Goal: Information Seeking & Learning: Learn about a topic

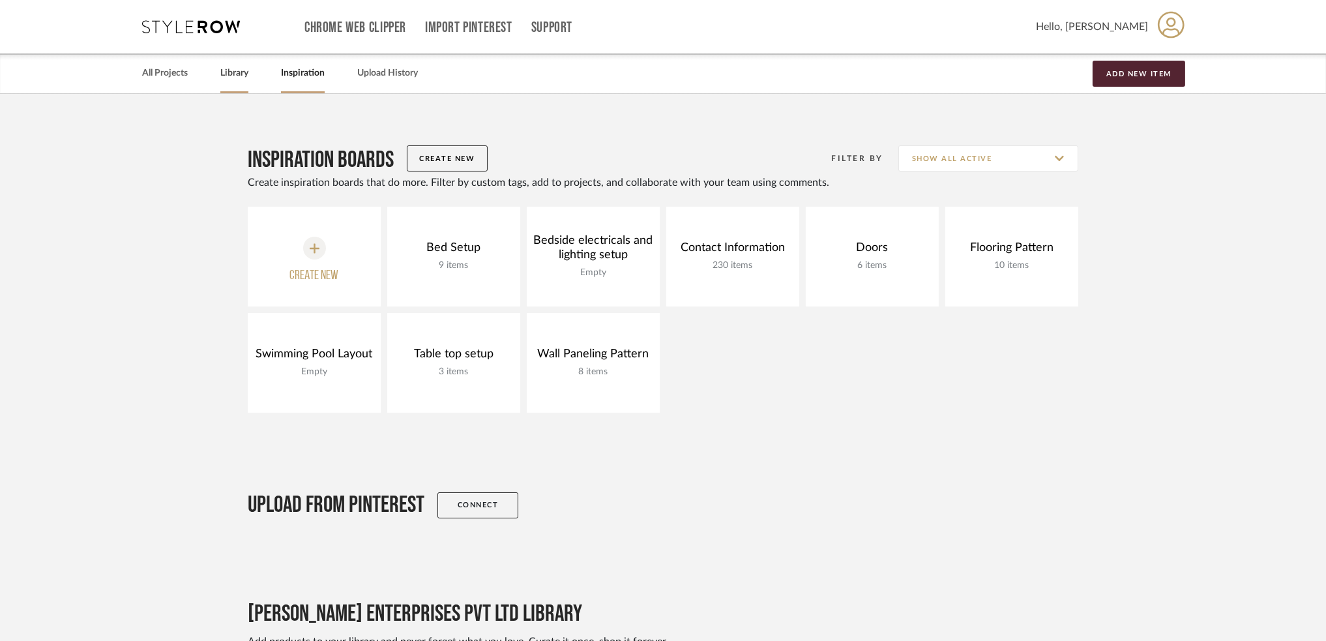
click at [242, 72] on link "Library" at bounding box center [234, 74] width 28 height 18
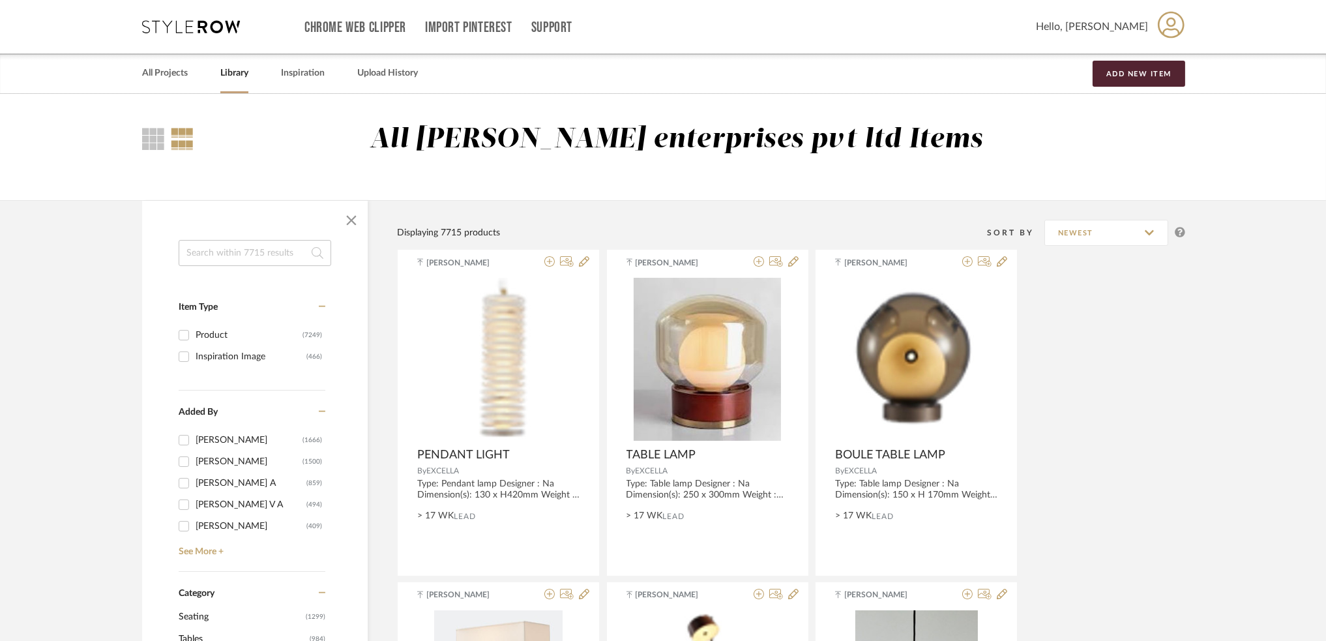
click at [222, 262] on input at bounding box center [255, 253] width 153 height 26
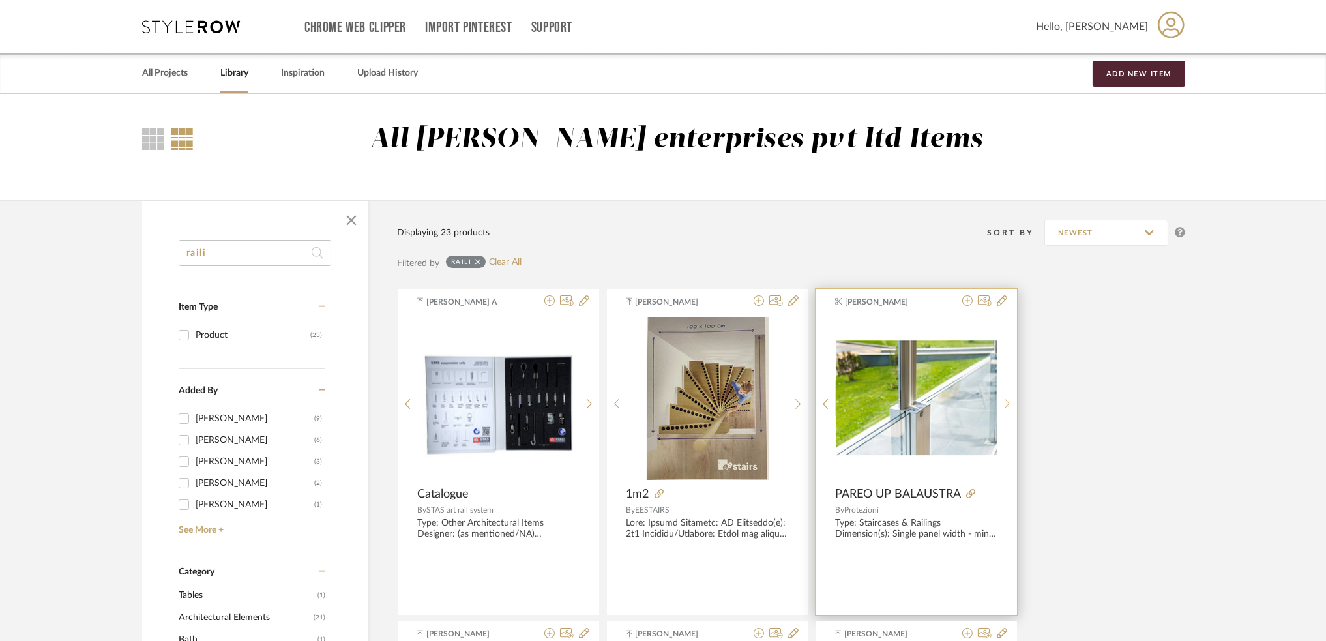
type input "raili"
click at [1003, 405] on sr-next-btn at bounding box center [1007, 403] width 20 height 11
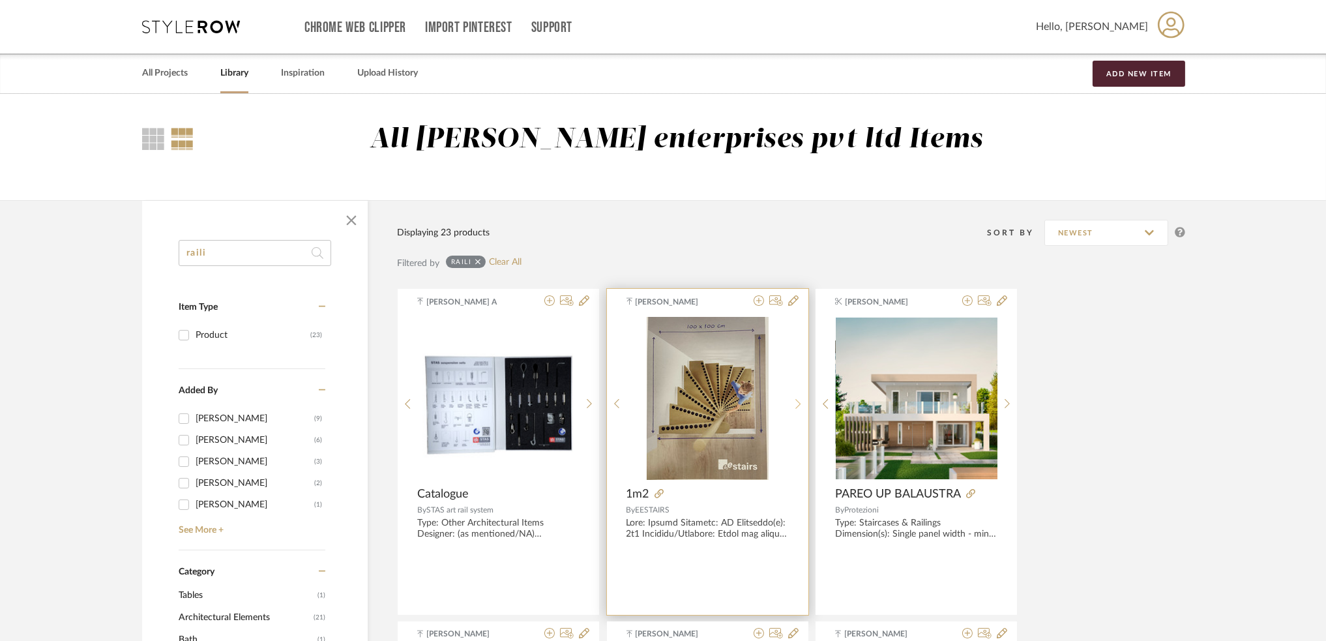
click at [789, 409] on div at bounding box center [798, 403] width 20 height 173
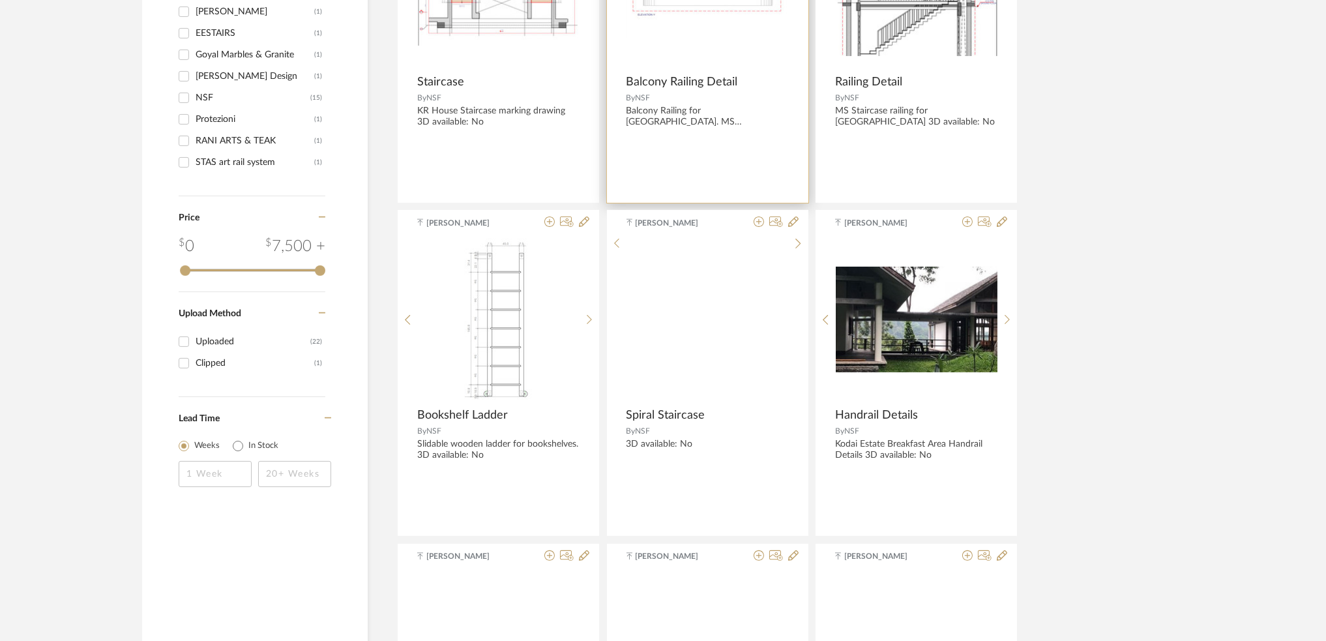
scroll to position [782, 0]
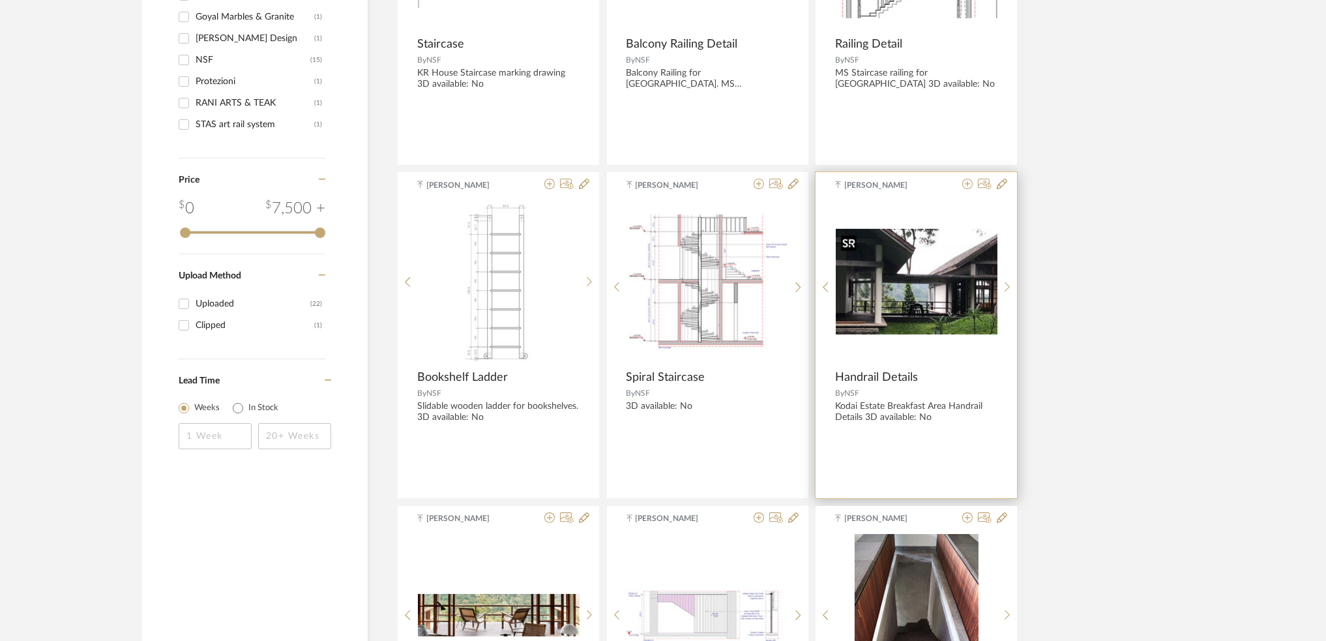
click at [0, 0] on img at bounding box center [0, 0] width 0 height 0
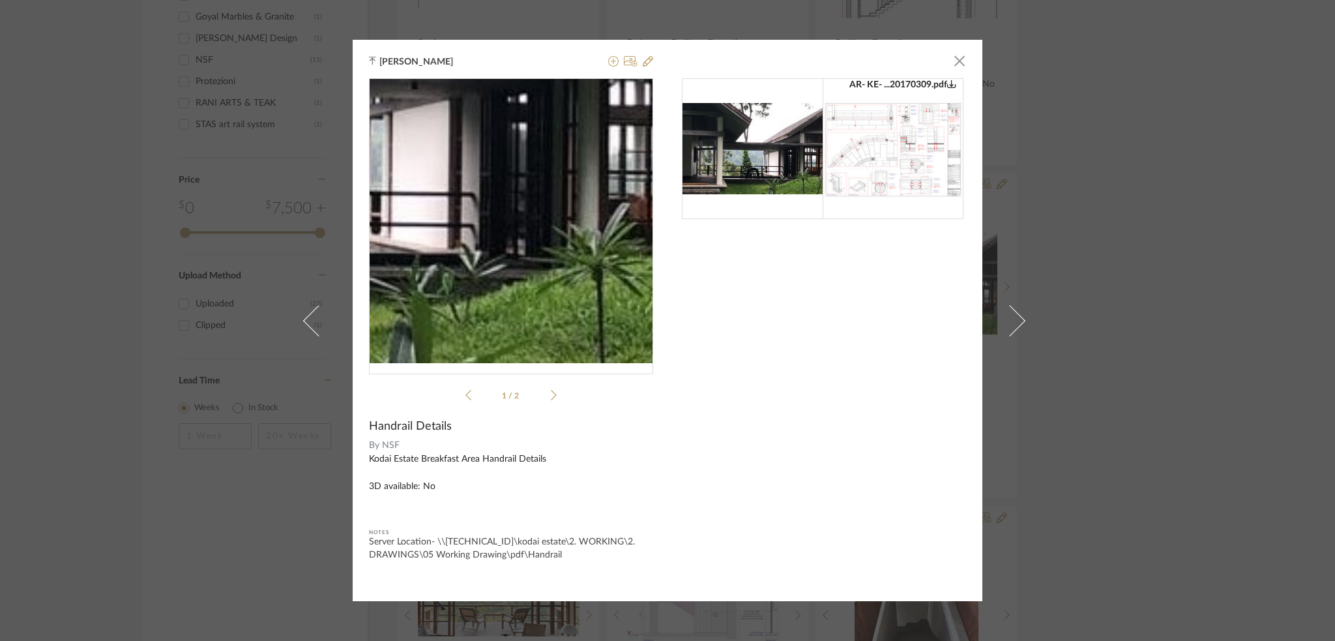
click at [577, 282] on img "0" at bounding box center [511, 220] width 284 height 185
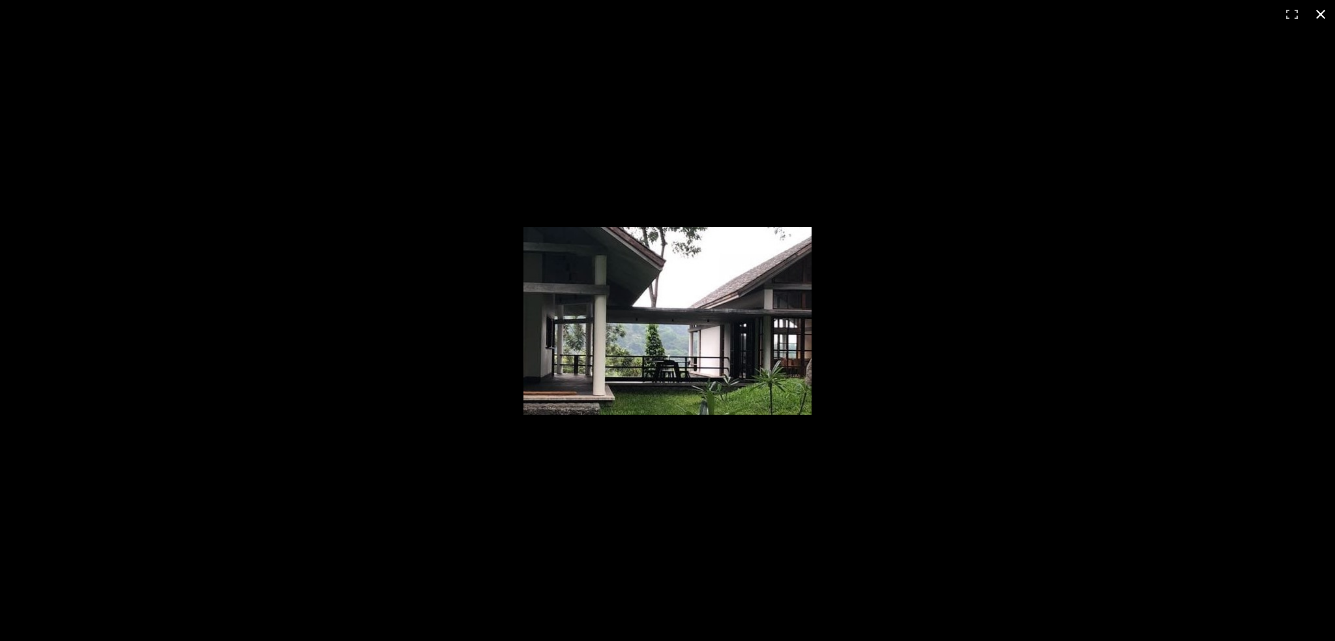
click at [1320, 15] on button at bounding box center [1320, 14] width 29 height 29
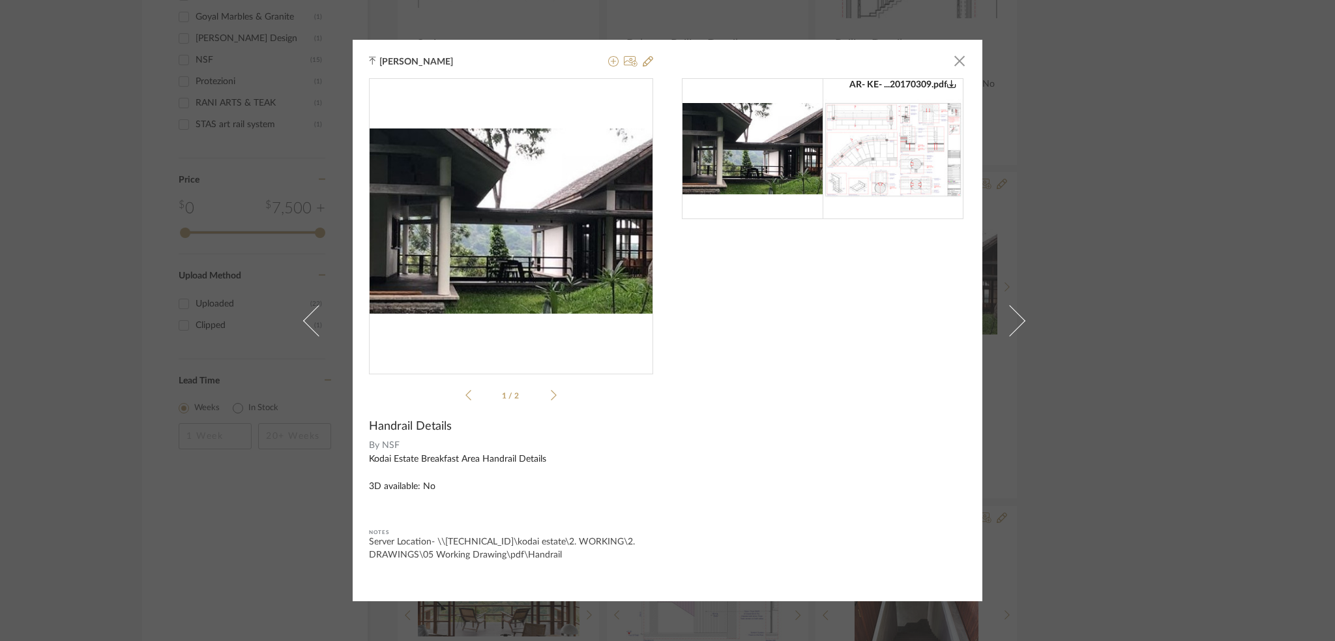
click at [1154, 214] on div "[PERSON_NAME] × AR- KE- ...20170309.pdf AR- KE- ...20170309.pdf 1 / 2 Handrail …" at bounding box center [667, 320] width 1335 height 641
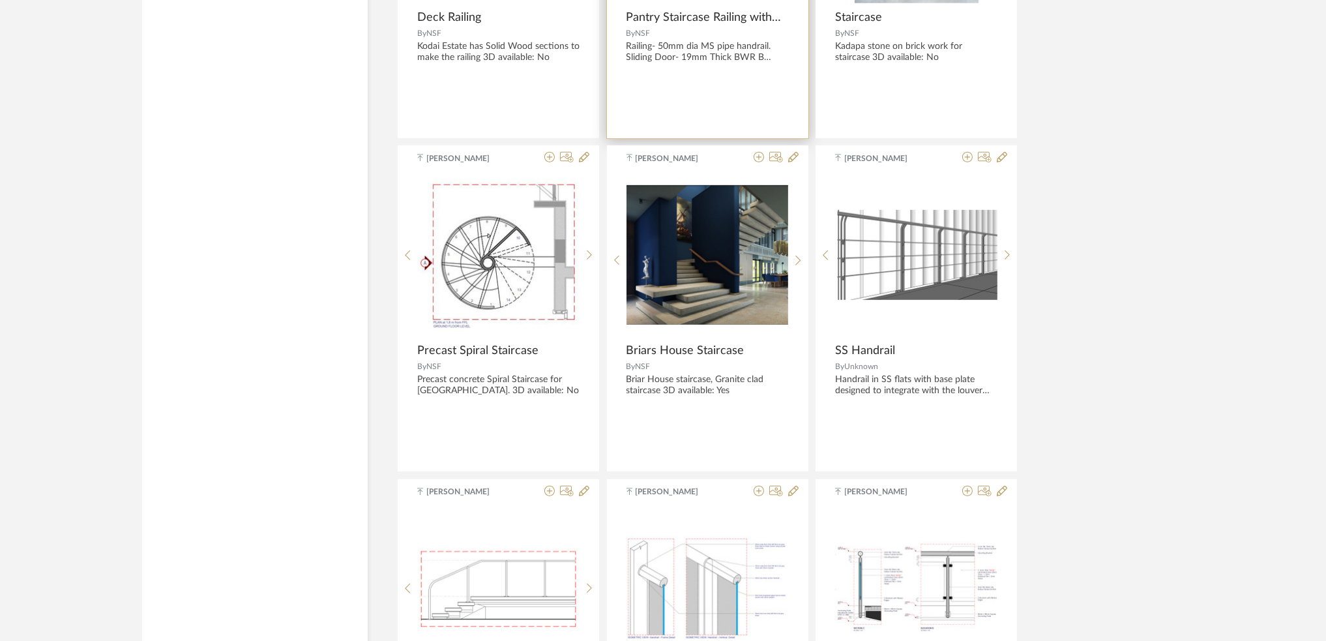
scroll to position [1477, 0]
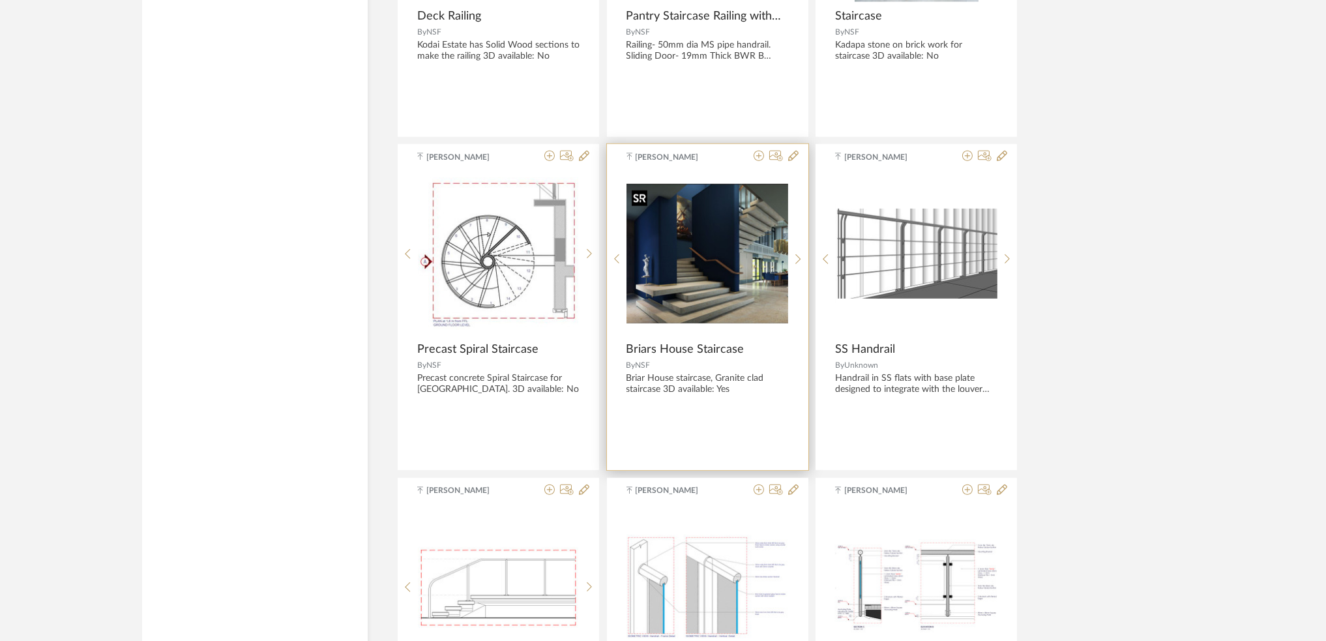
click at [686, 273] on img "0" at bounding box center [707, 254] width 162 height 140
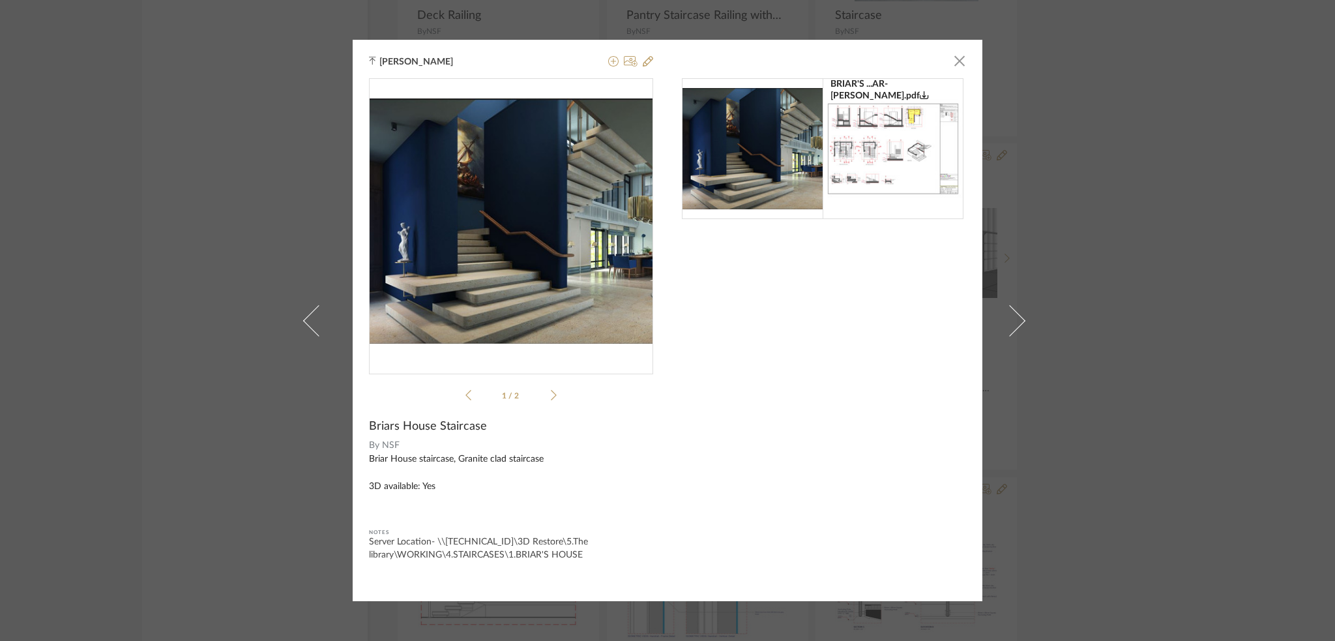
click at [579, 191] on img "0" at bounding box center [511, 220] width 284 height 245
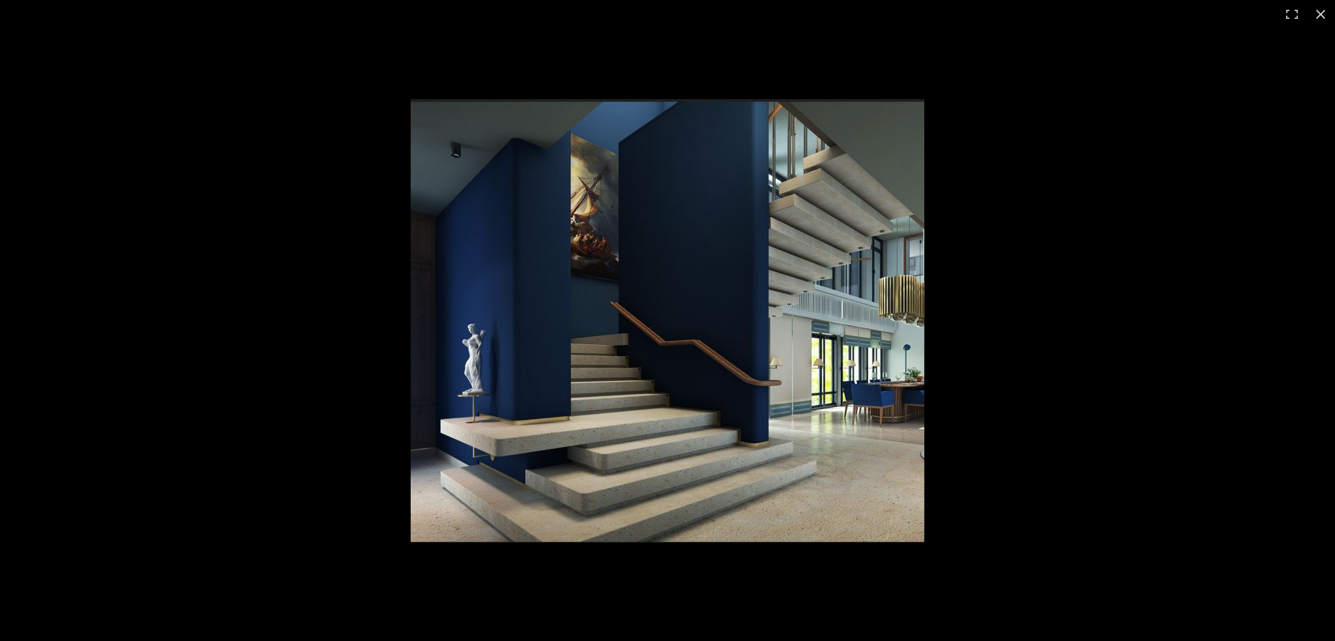
click at [554, 208] on img at bounding box center [668, 320] width 514 height 443
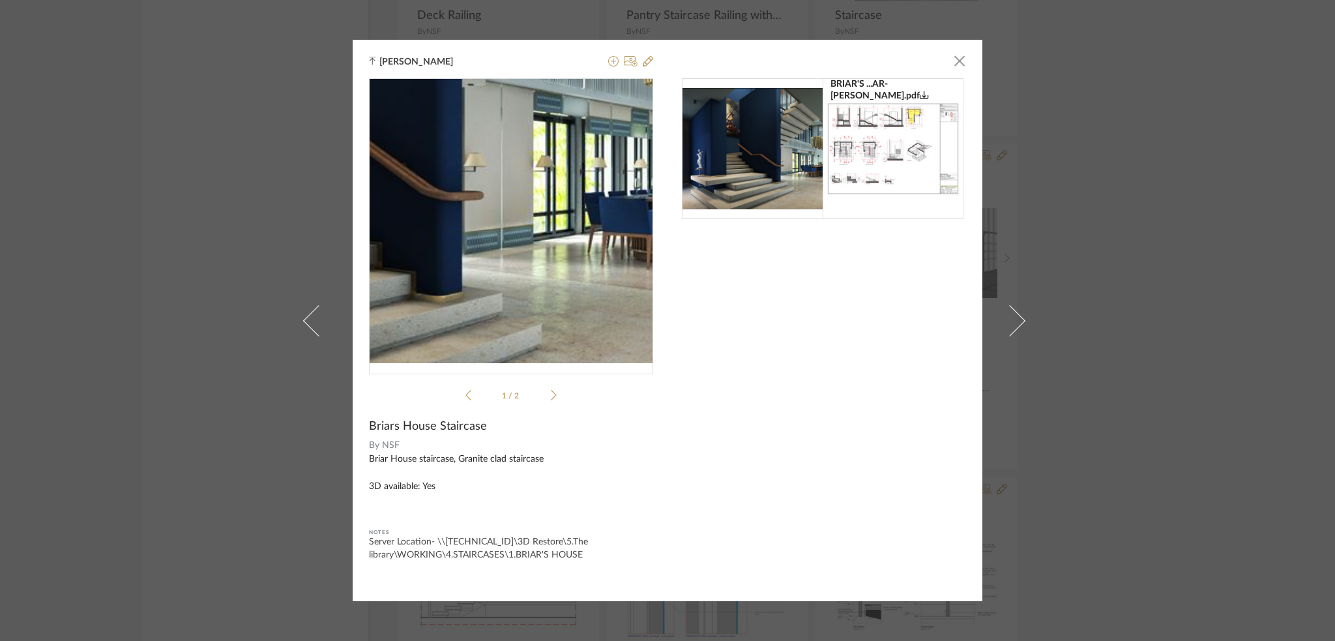
click at [579, 264] on img "0" at bounding box center [511, 220] width 284 height 245
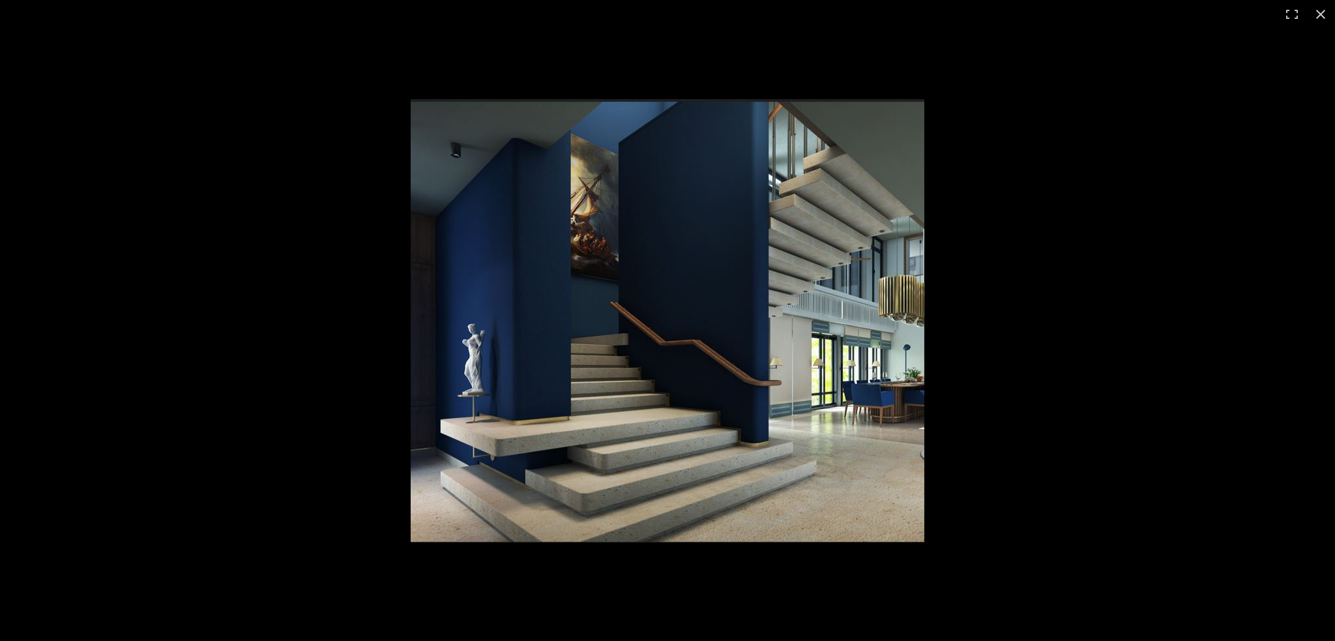
click at [520, 284] on img at bounding box center [668, 320] width 514 height 443
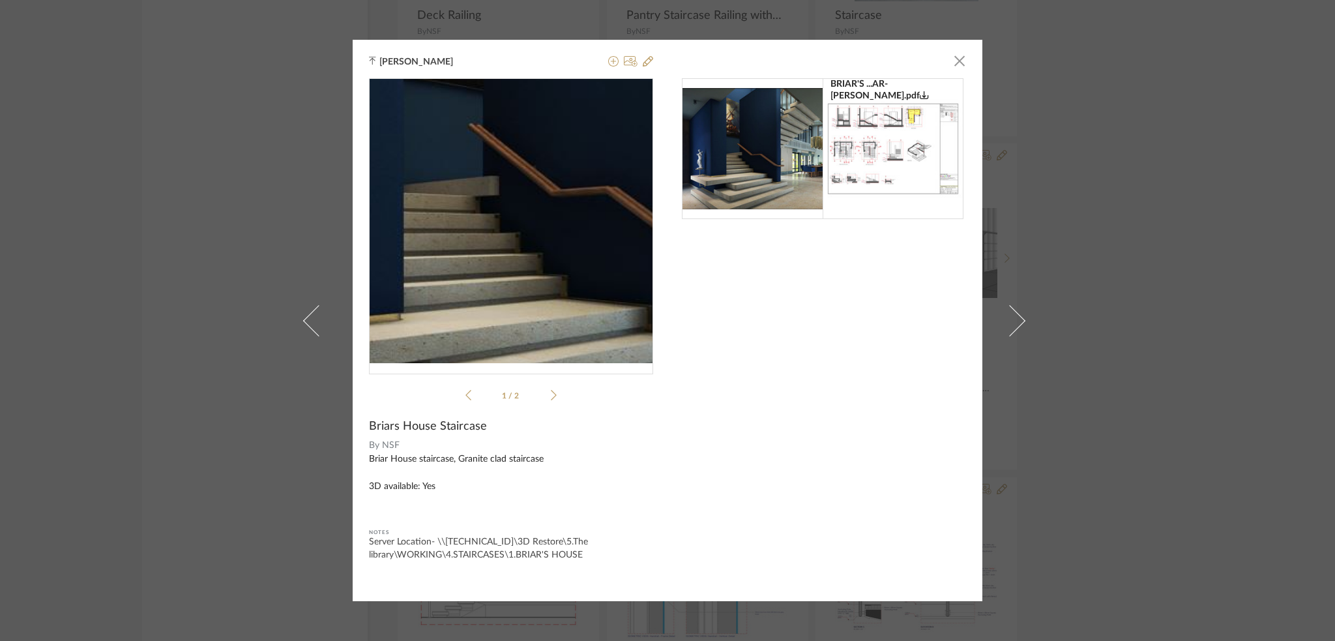
click at [484, 239] on img "0" at bounding box center [511, 220] width 284 height 245
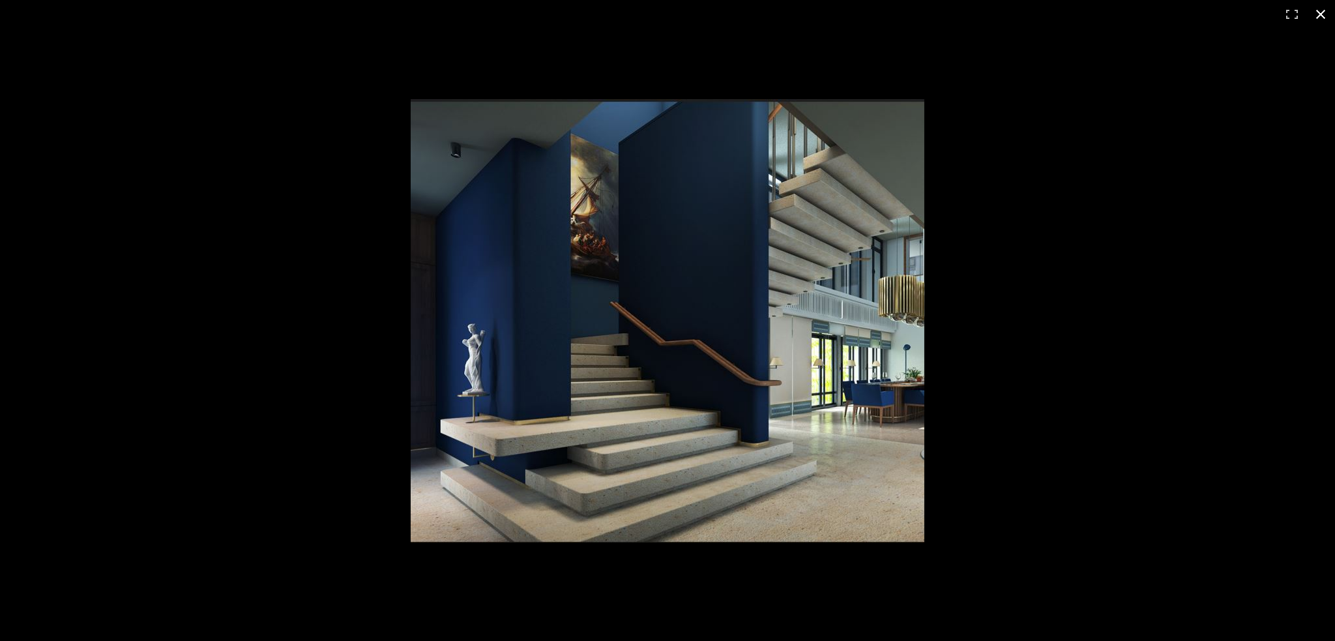
click at [1320, 10] on button at bounding box center [1320, 14] width 29 height 29
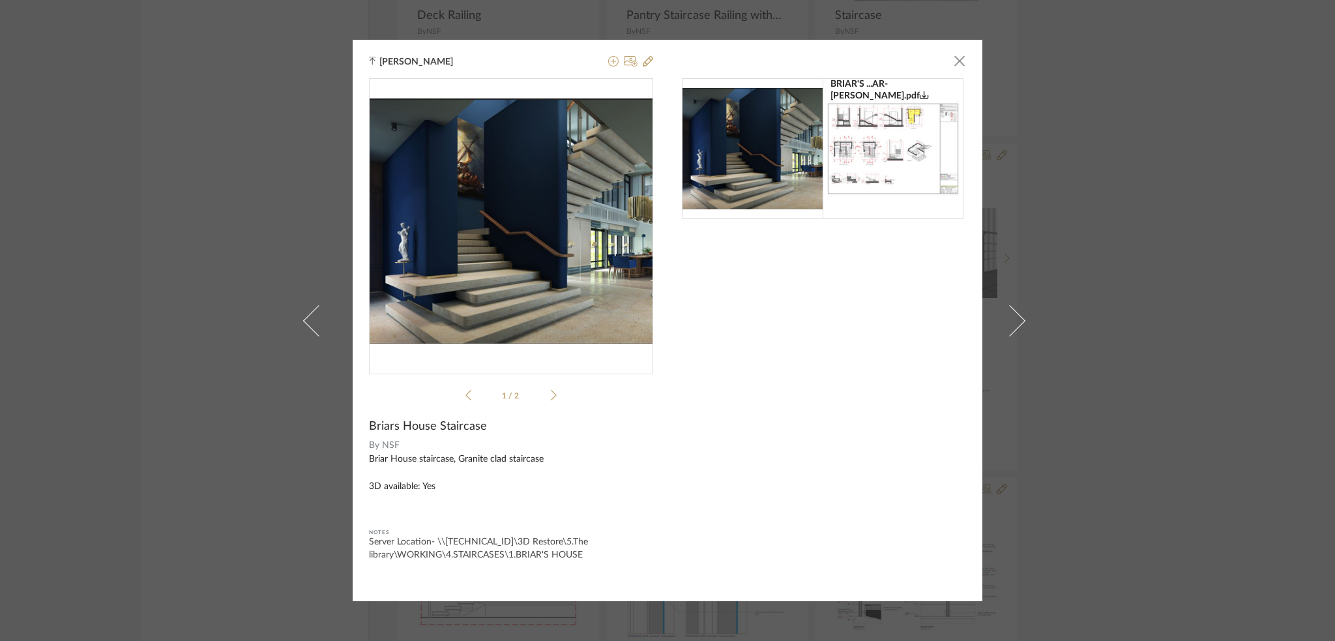
click at [551, 391] on icon at bounding box center [554, 395] width 6 height 12
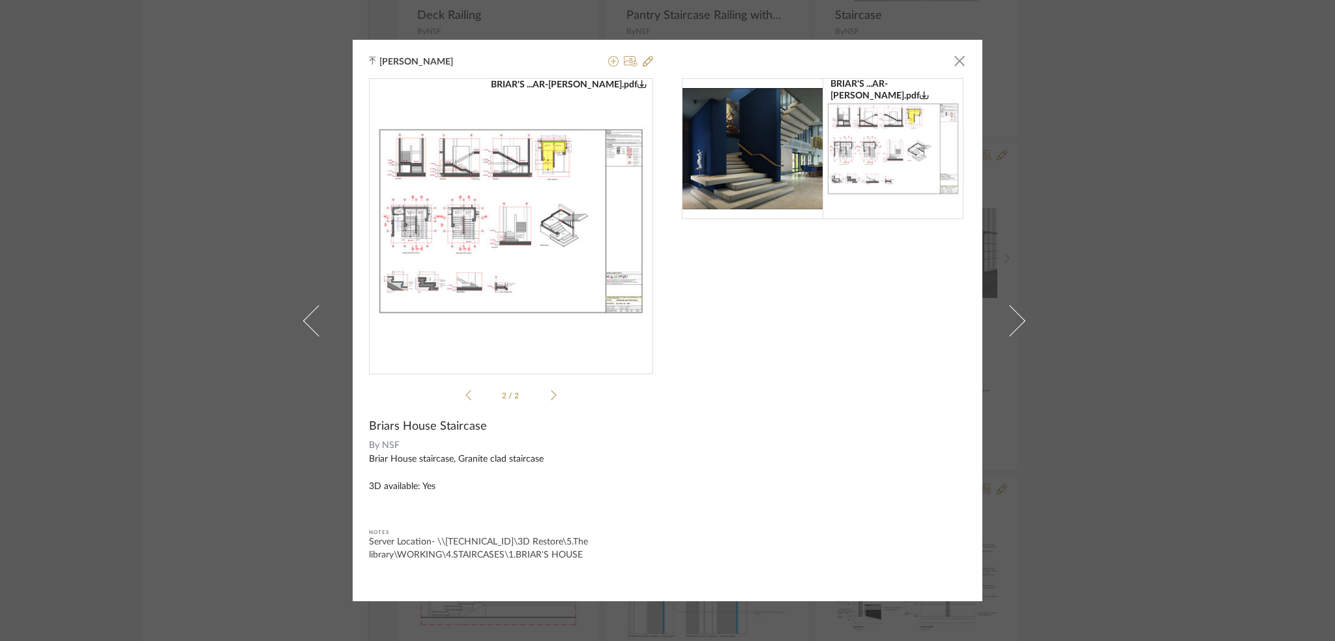
click at [456, 224] on img "1" at bounding box center [511, 221] width 284 height 201
click at [957, 60] on span "button" at bounding box center [960, 61] width 26 height 26
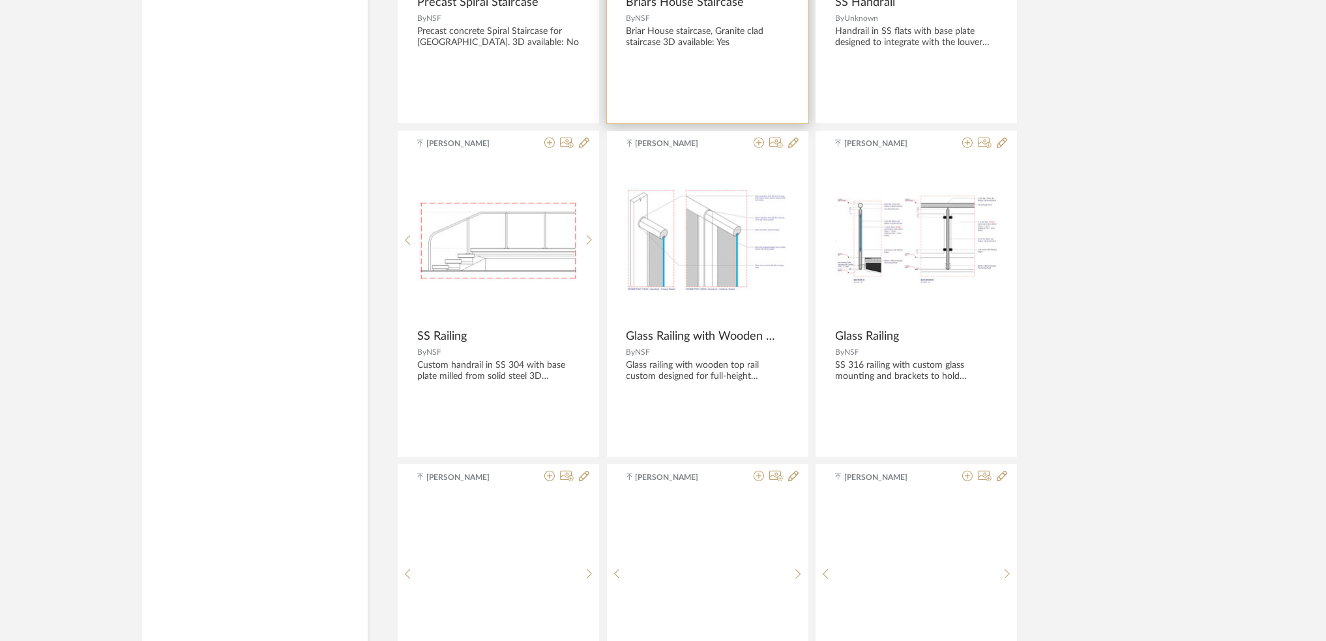
scroll to position [1825, 0]
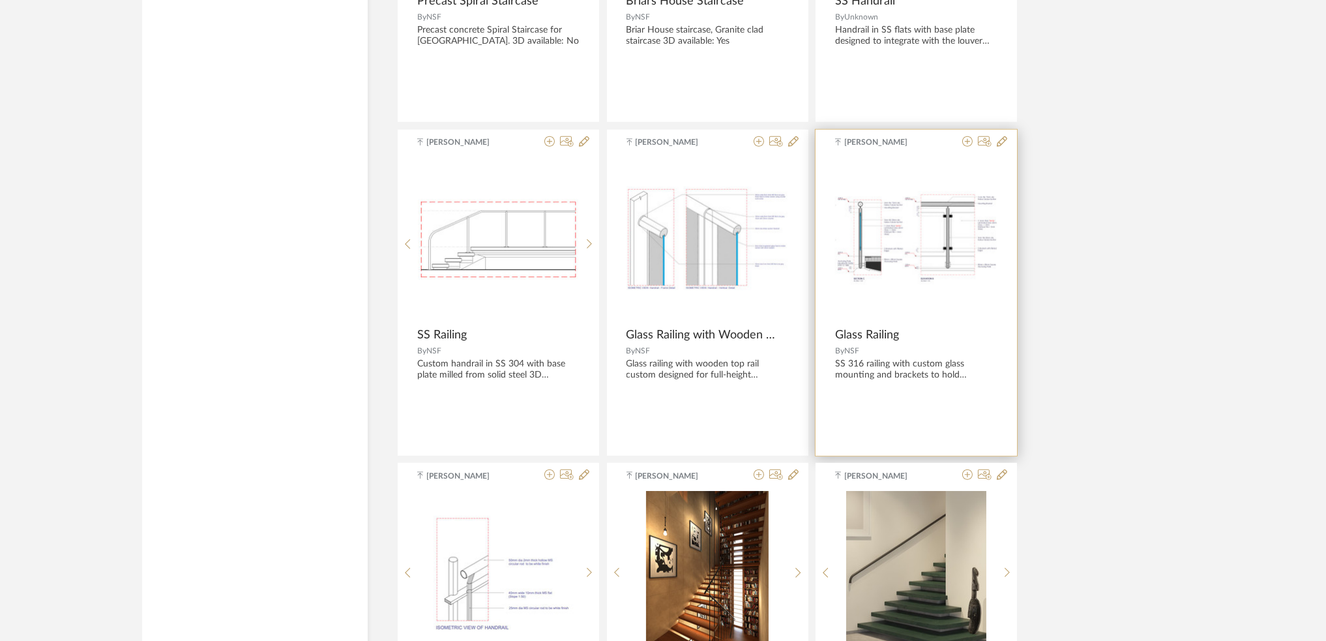
click at [937, 259] on img "0" at bounding box center [916, 239] width 162 height 96
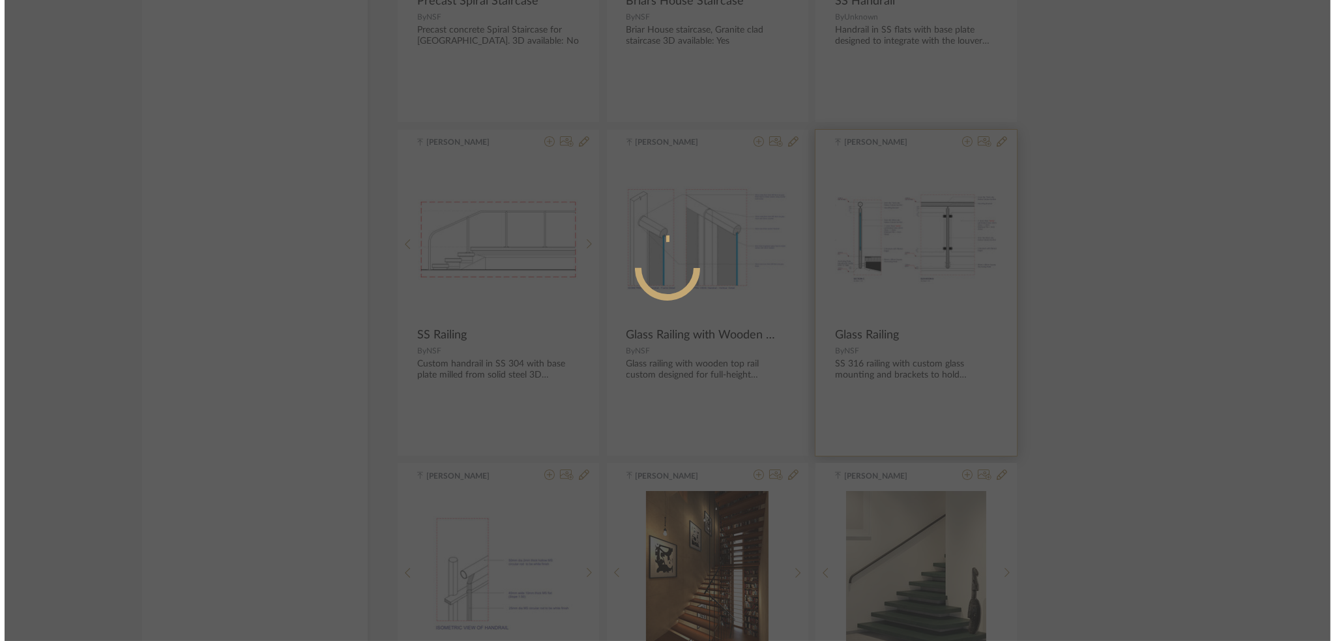
scroll to position [0, 0]
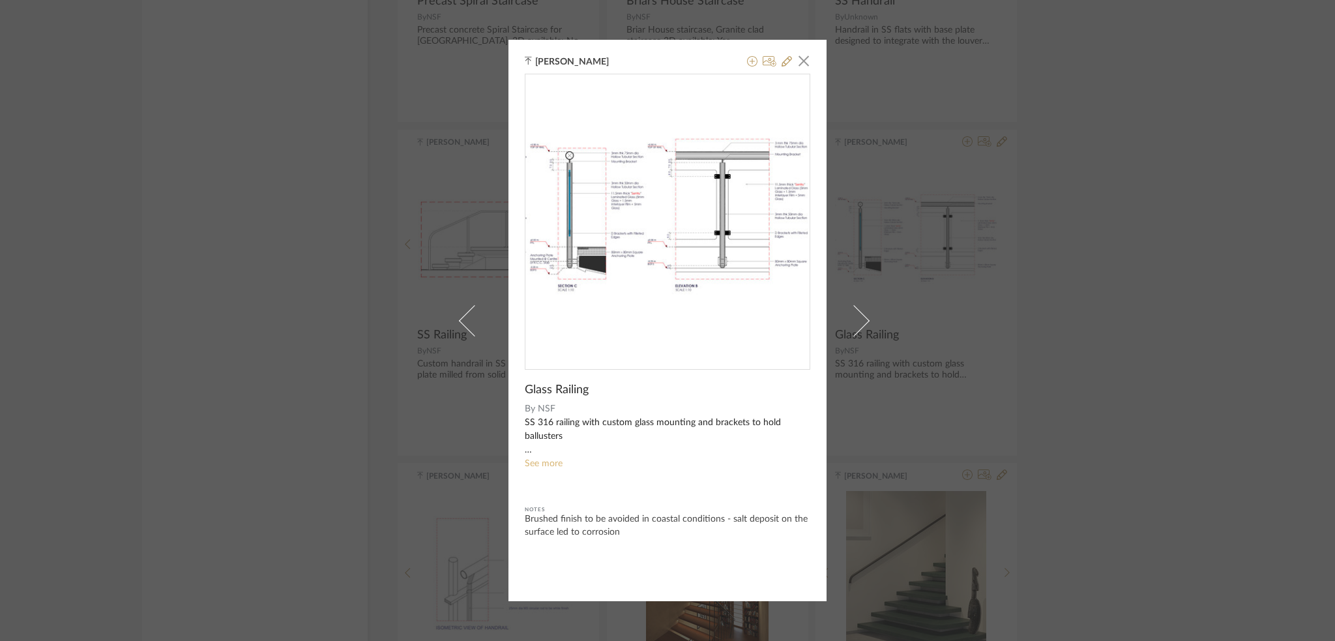
click at [557, 463] on link "See more" at bounding box center [544, 463] width 38 height 9
click at [724, 327] on div "0" at bounding box center [667, 216] width 284 height 284
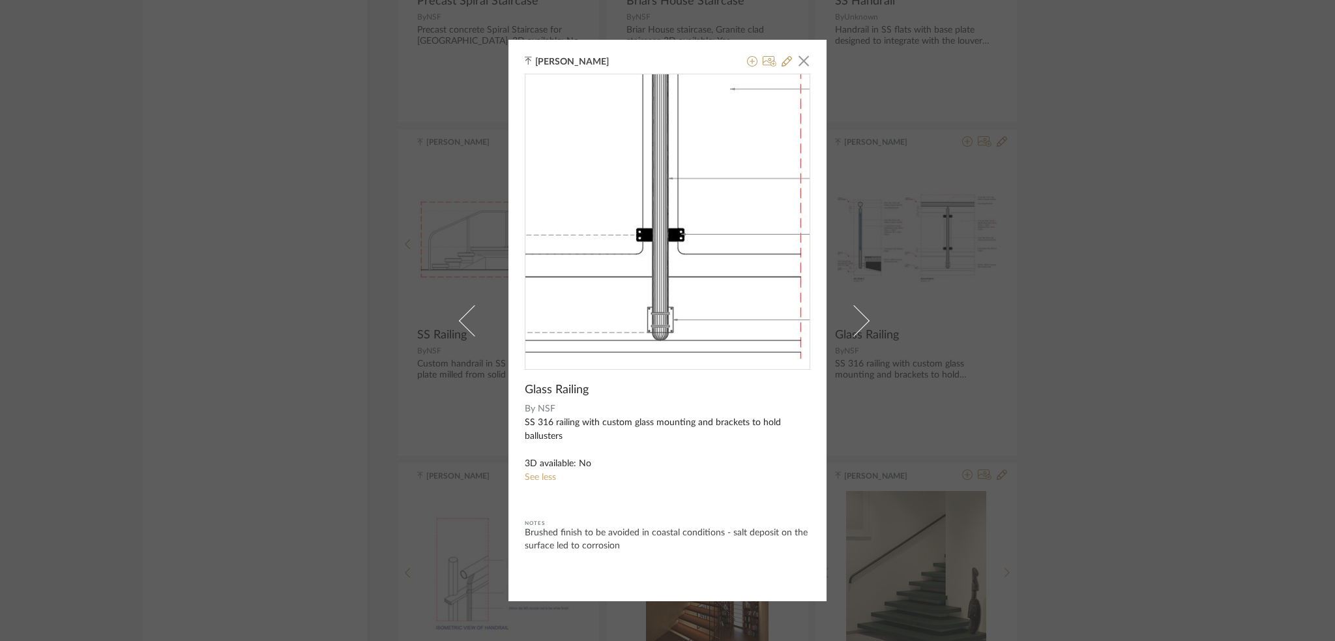
click at [720, 227] on img "0" at bounding box center [667, 216] width 284 height 168
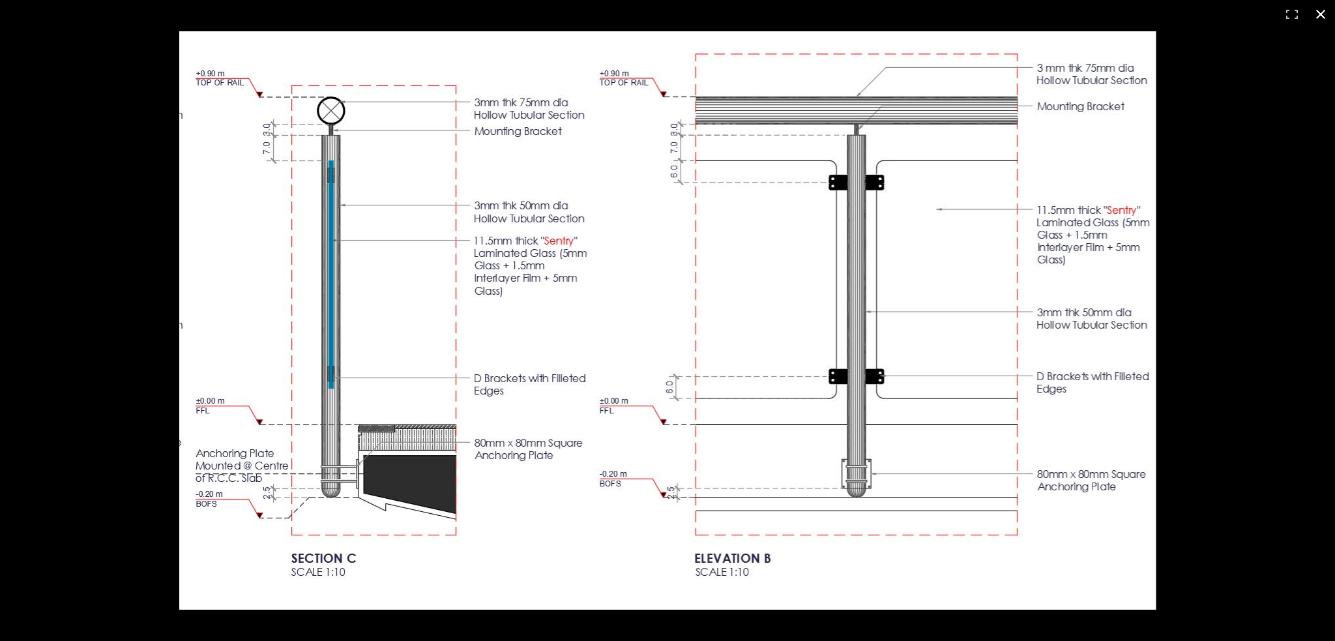
click at [1321, 15] on button at bounding box center [1320, 14] width 29 height 29
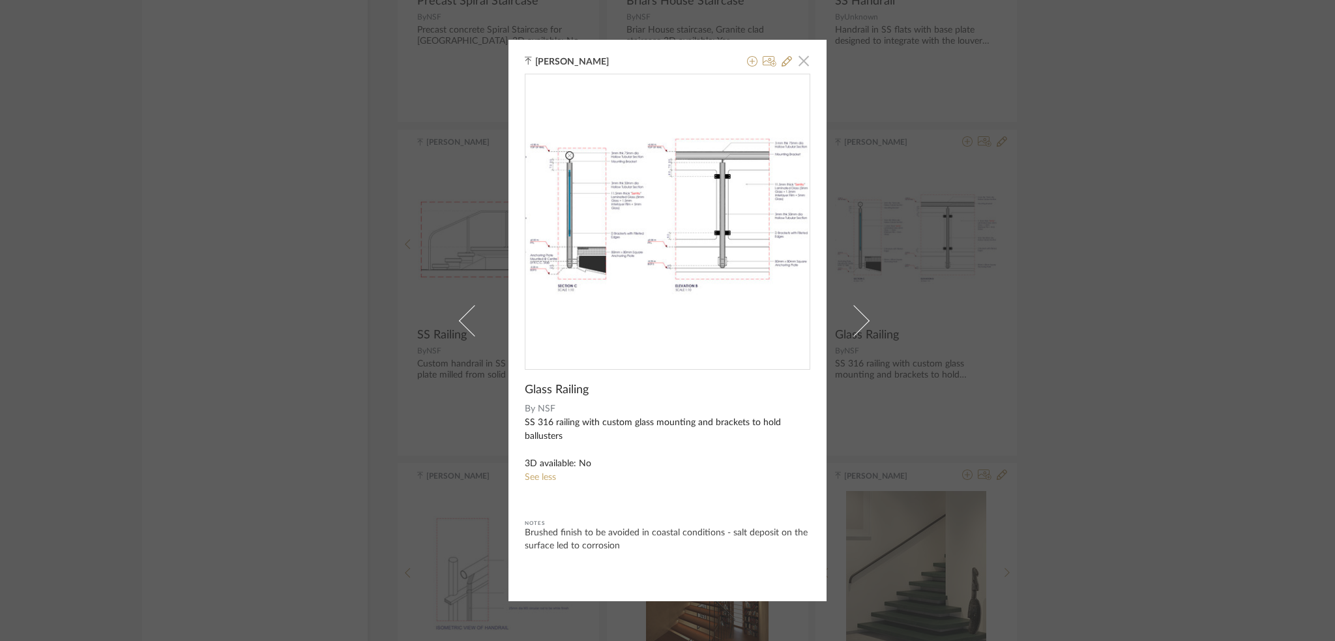
click at [799, 61] on span "button" at bounding box center [804, 61] width 26 height 26
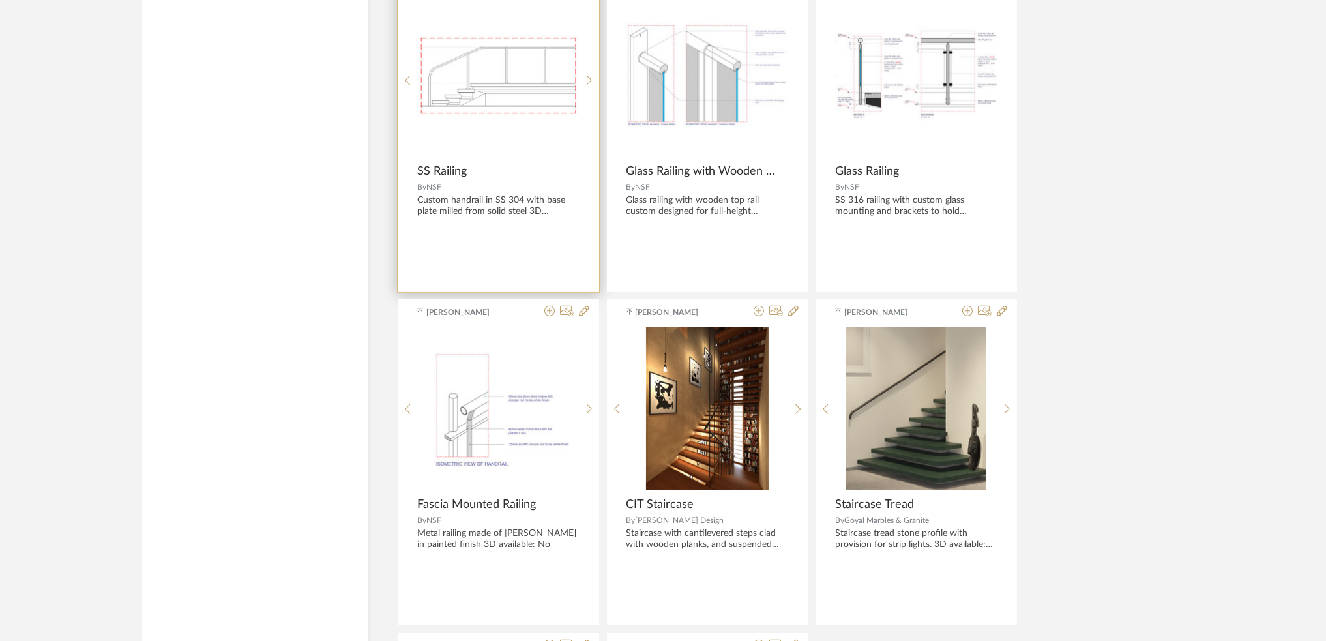
scroll to position [1999, 0]
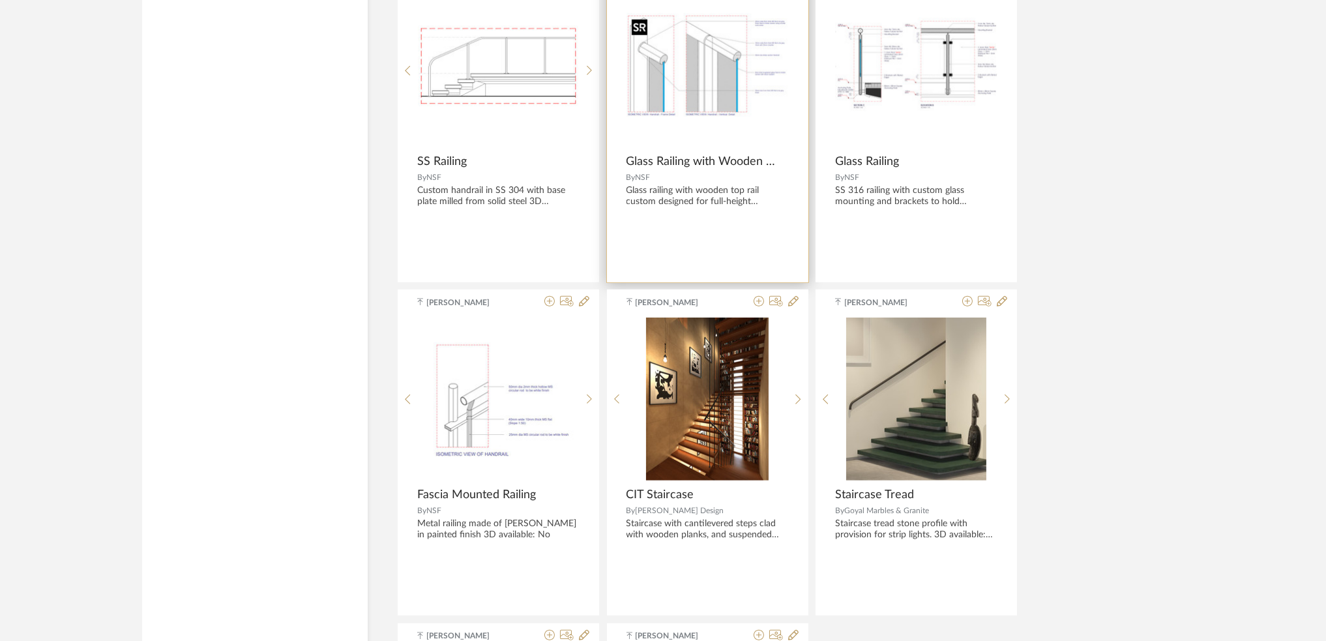
click at [677, 117] on img "0" at bounding box center [707, 65] width 162 height 105
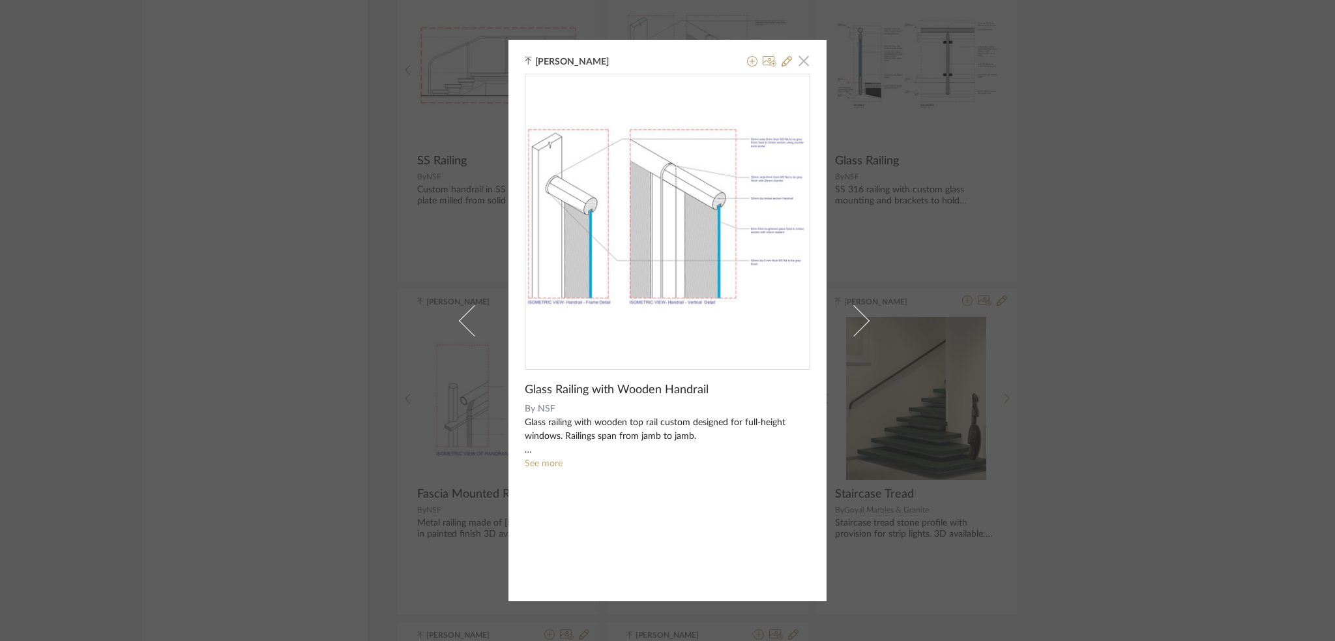
click at [801, 65] on span "button" at bounding box center [804, 61] width 26 height 26
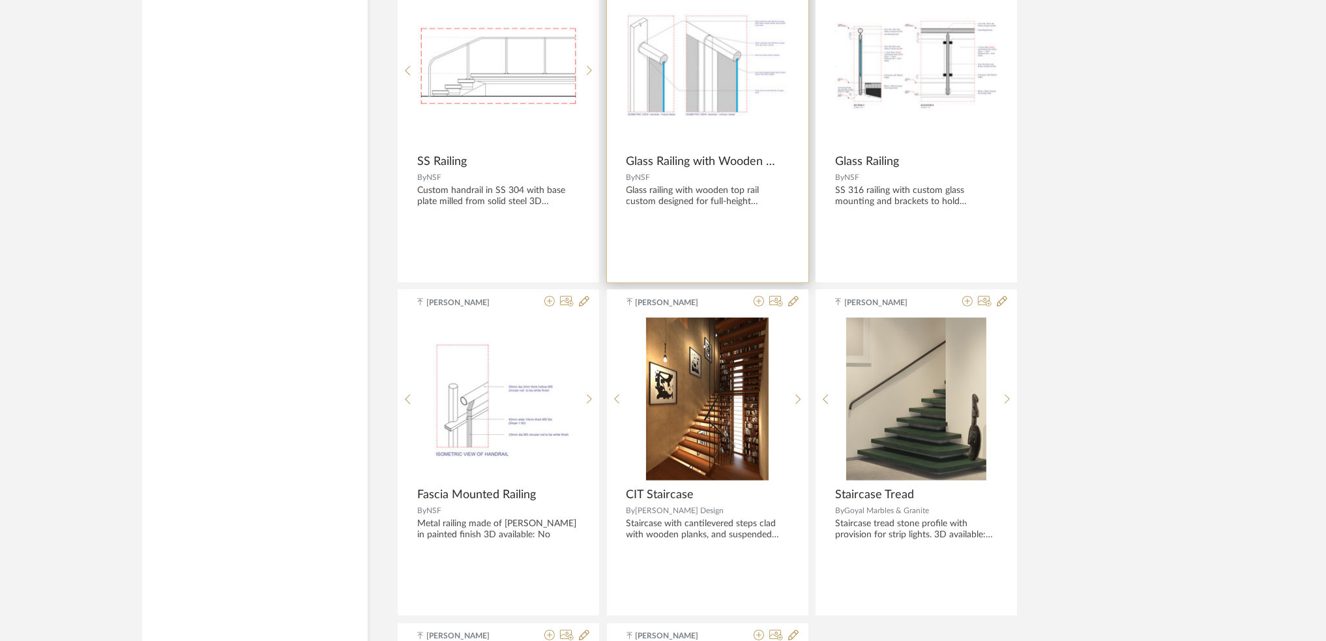
scroll to position [2086, 0]
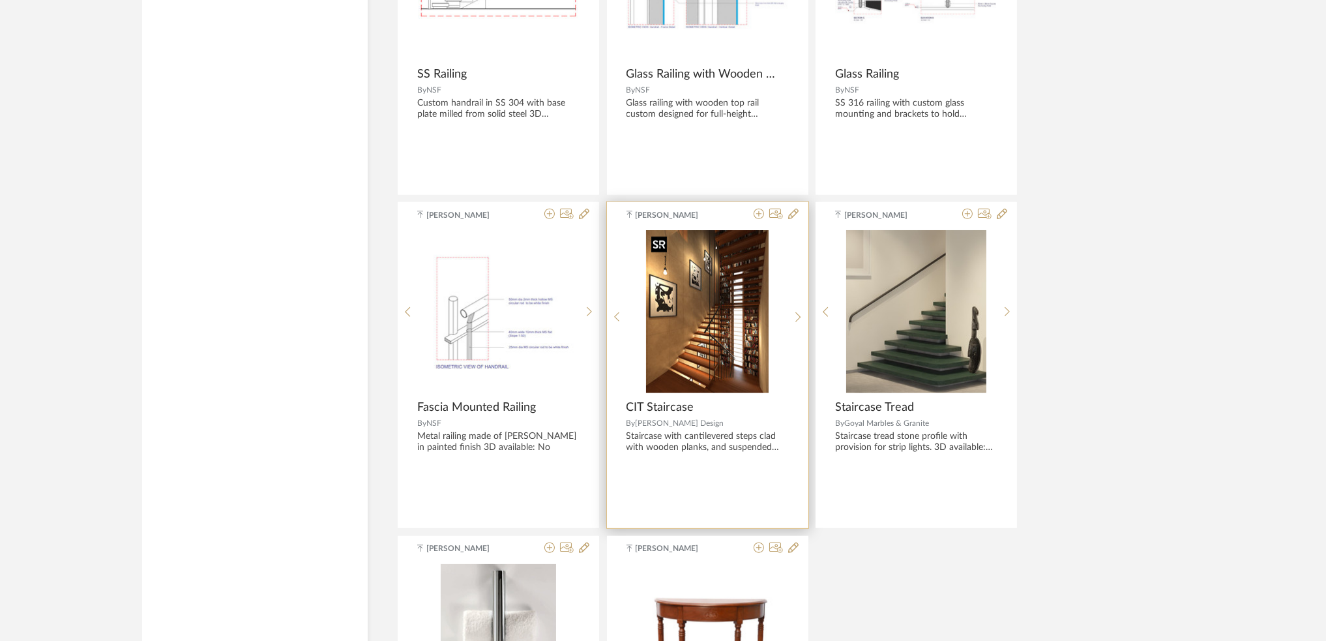
click at [0, 0] on img at bounding box center [0, 0] width 0 height 0
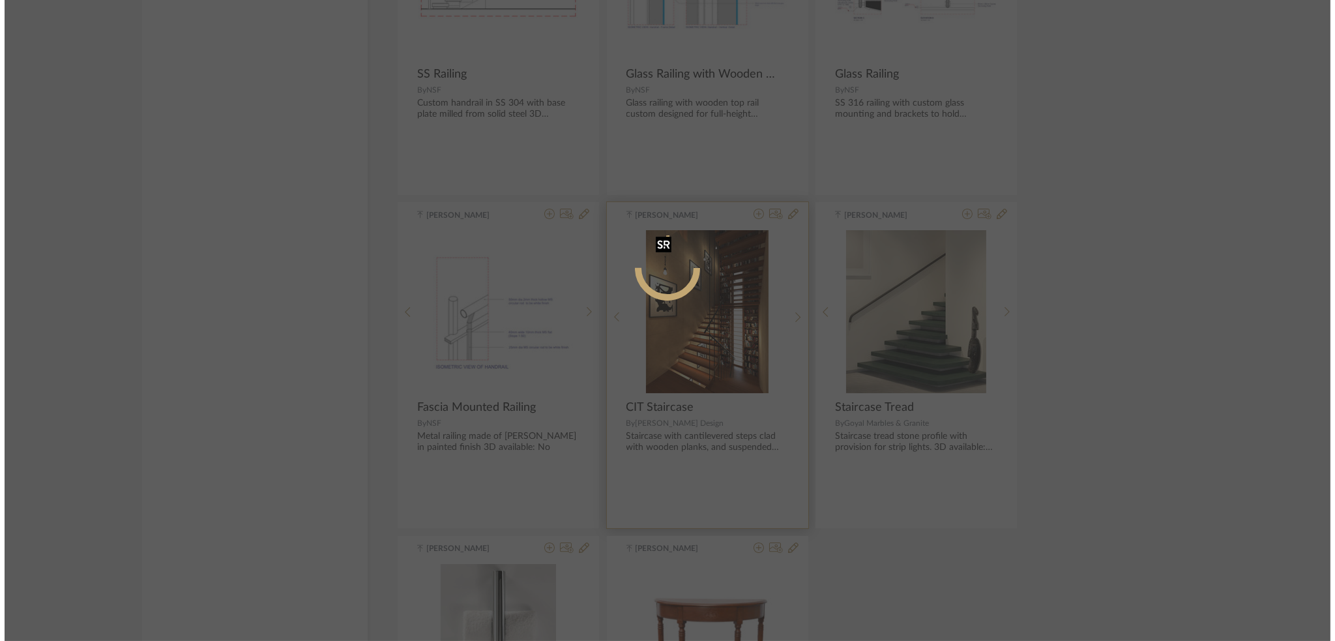
scroll to position [0, 0]
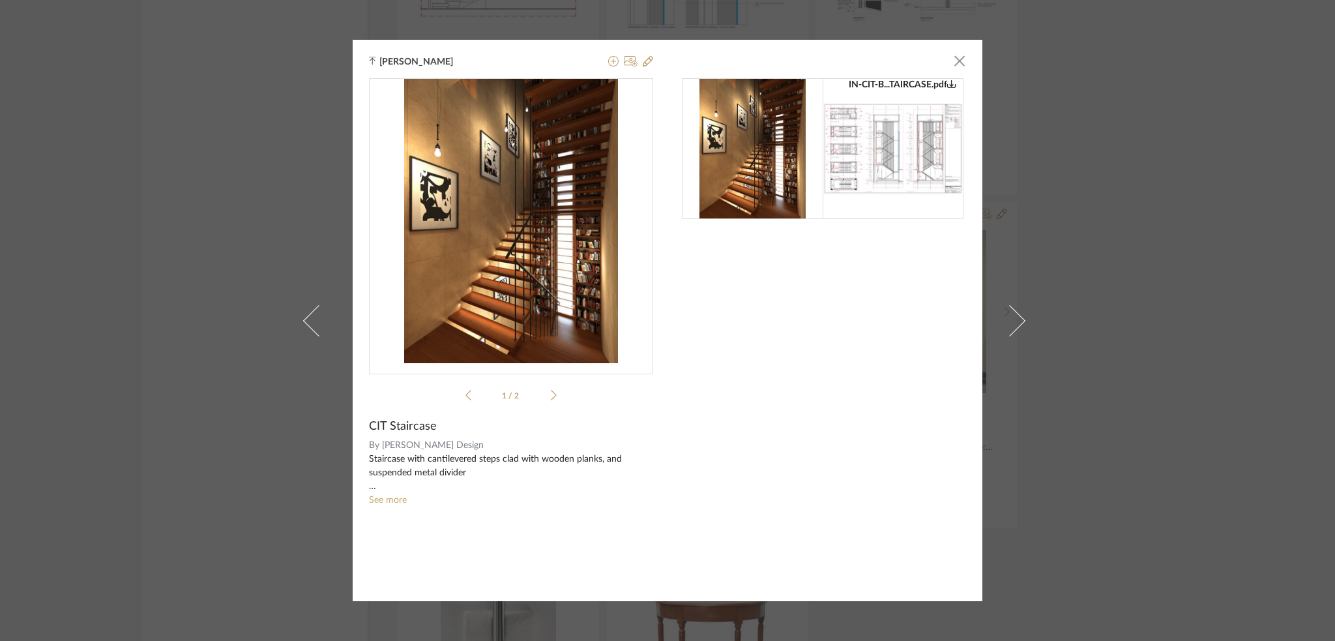
click at [561, 173] on img "0" at bounding box center [510, 221] width 213 height 284
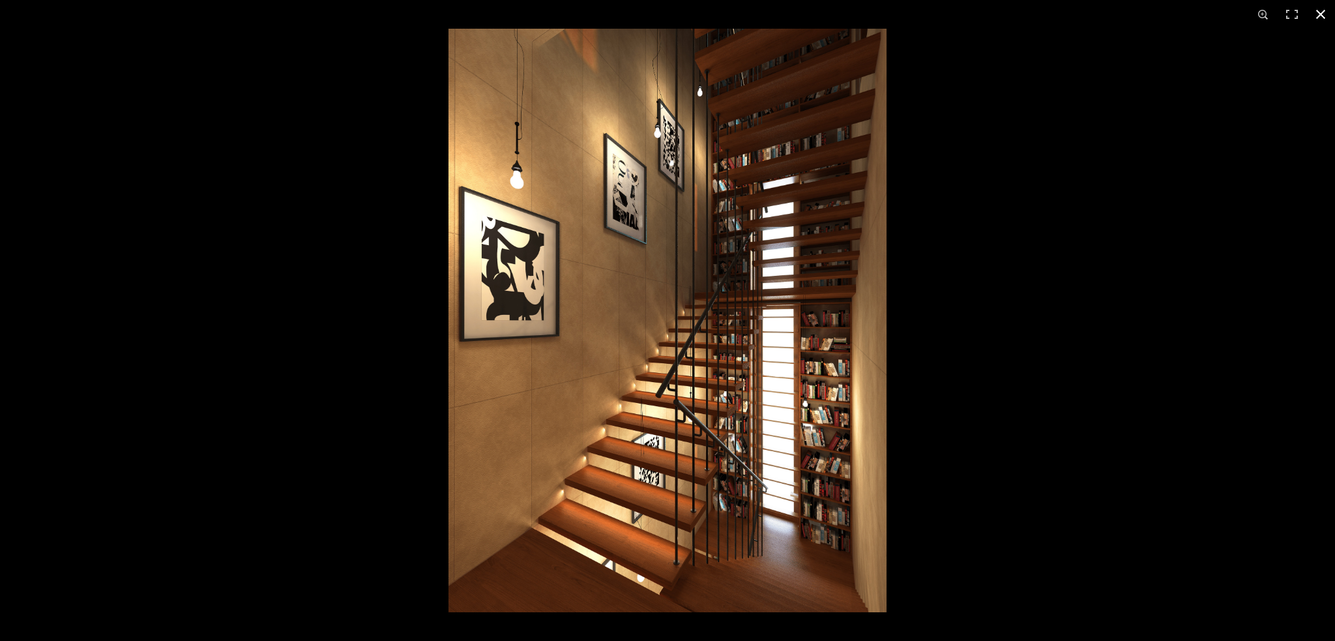
click at [1315, 19] on button at bounding box center [1320, 14] width 29 height 29
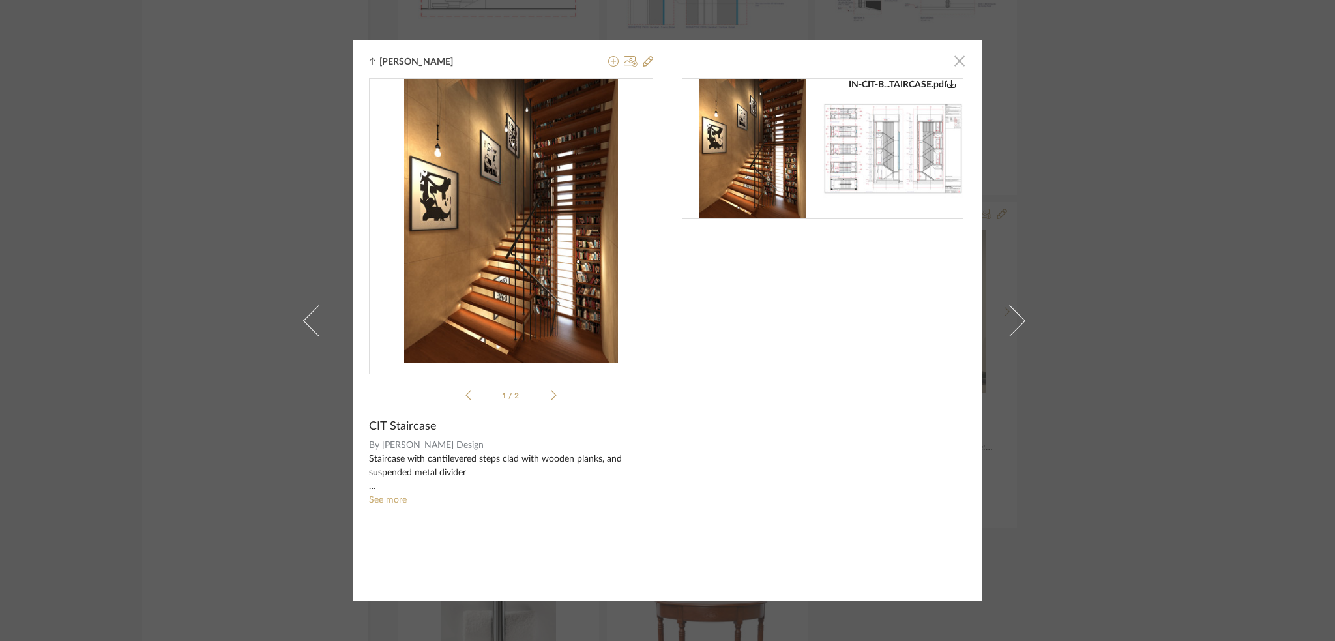
click at [960, 63] on span "button" at bounding box center [960, 61] width 26 height 26
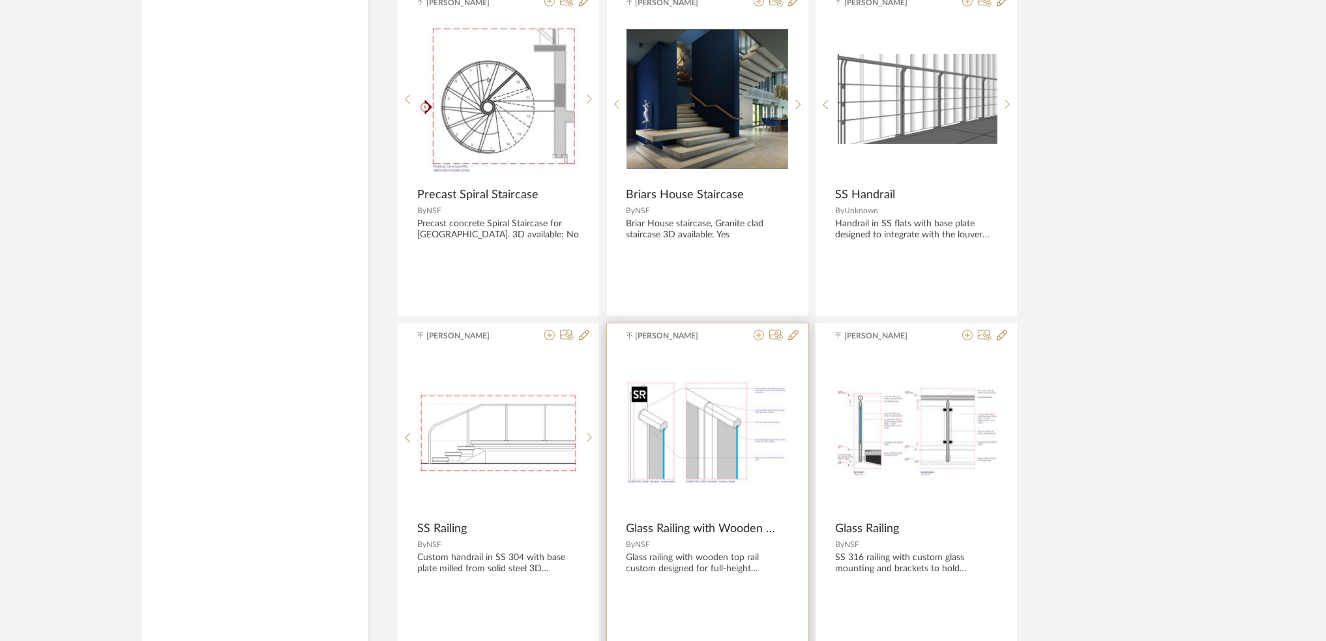
scroll to position [1651, 0]
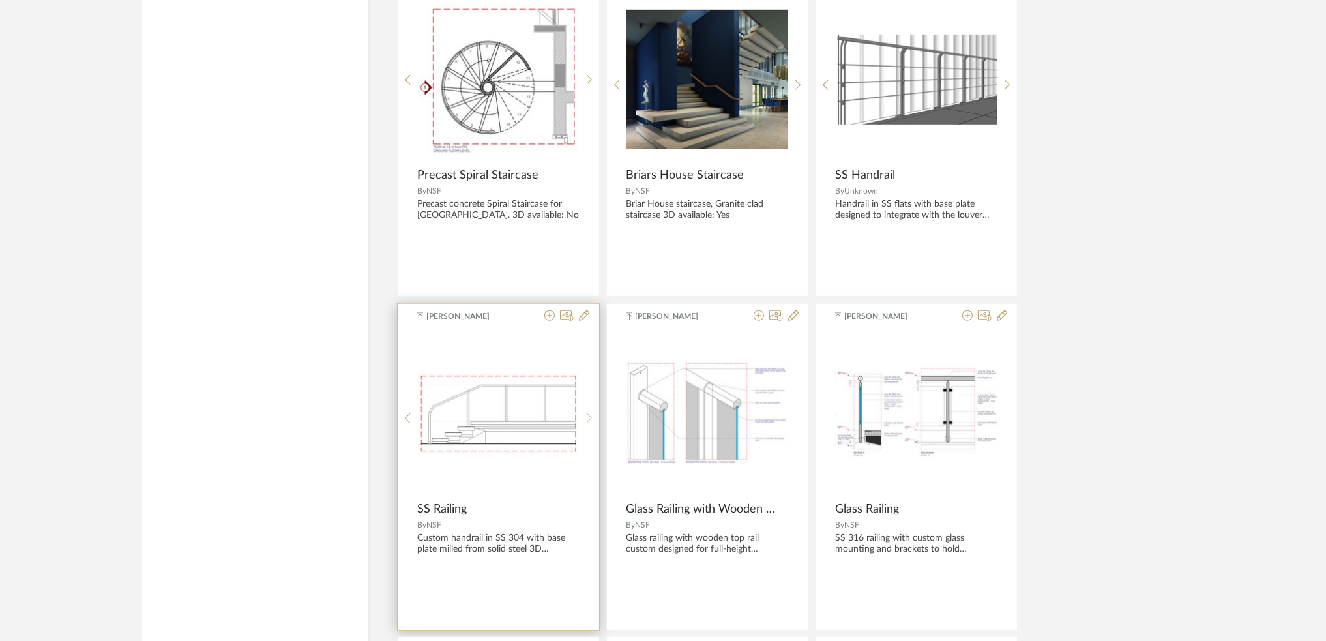
click at [587, 422] on icon at bounding box center [589, 418] width 5 height 10
